Goal: Find contact information: Find contact information

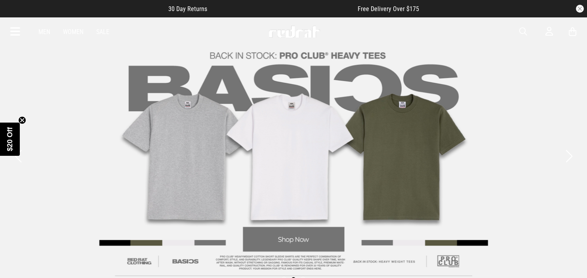
click at [15, 33] on icon at bounding box center [15, 31] width 10 height 13
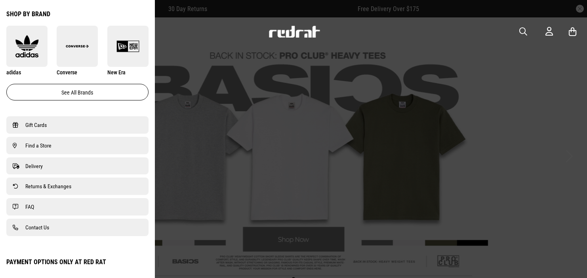
scroll to position [473, 0]
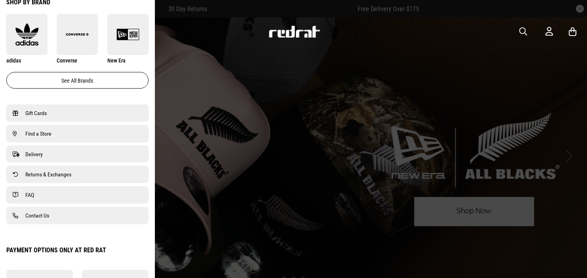
click at [38, 131] on span "Find a Store" at bounding box center [38, 133] width 26 height 9
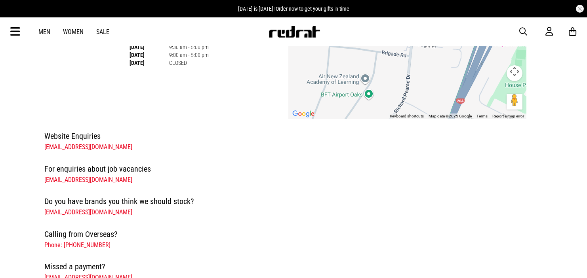
scroll to position [156, 0]
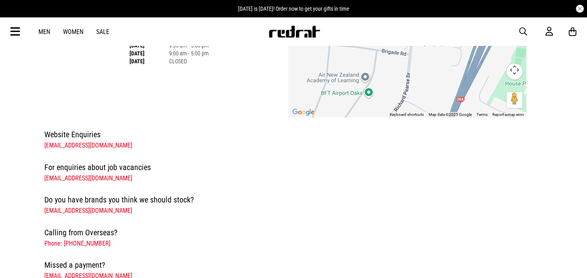
click at [81, 178] on link "[EMAIL_ADDRESS][DOMAIN_NAME]" at bounding box center [88, 179] width 88 height 8
